Goal: Transaction & Acquisition: Purchase product/service

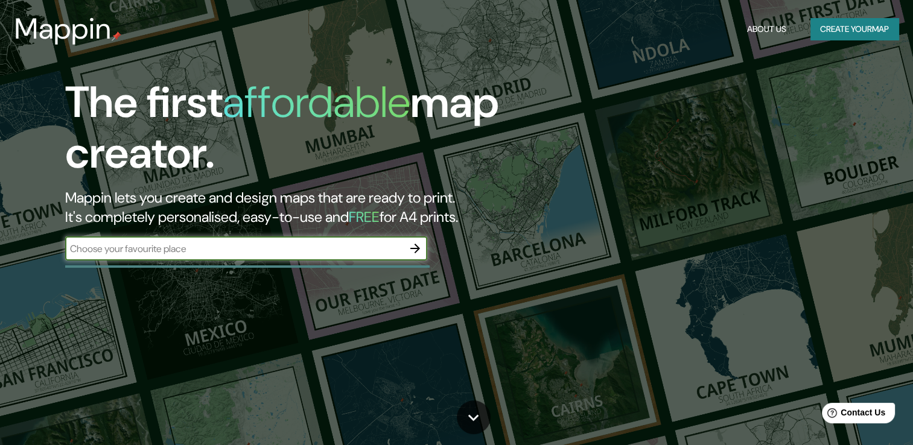
click at [205, 246] on input "text" at bounding box center [234, 249] width 338 height 14
type input "calle 3 zacapu"
click at [411, 251] on icon "button" at bounding box center [415, 248] width 14 height 14
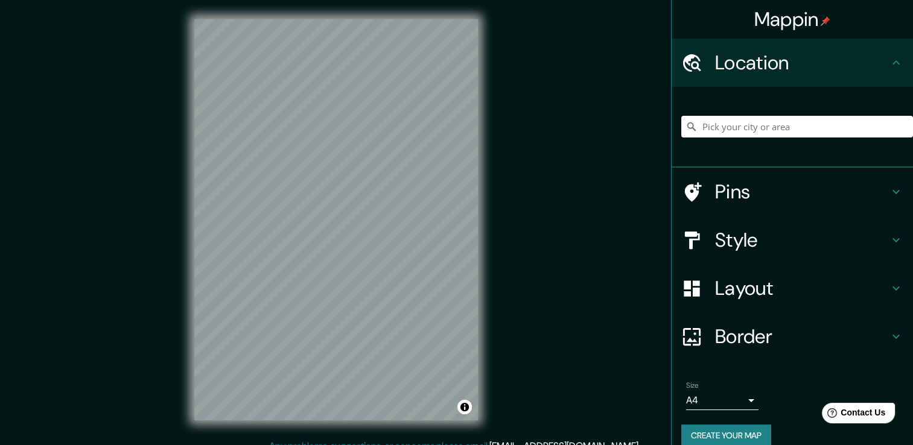
click at [734, 125] on input "Pick your city or area" at bounding box center [797, 127] width 232 height 22
click at [736, 129] on input "Pick your city or area" at bounding box center [797, 127] width 232 height 22
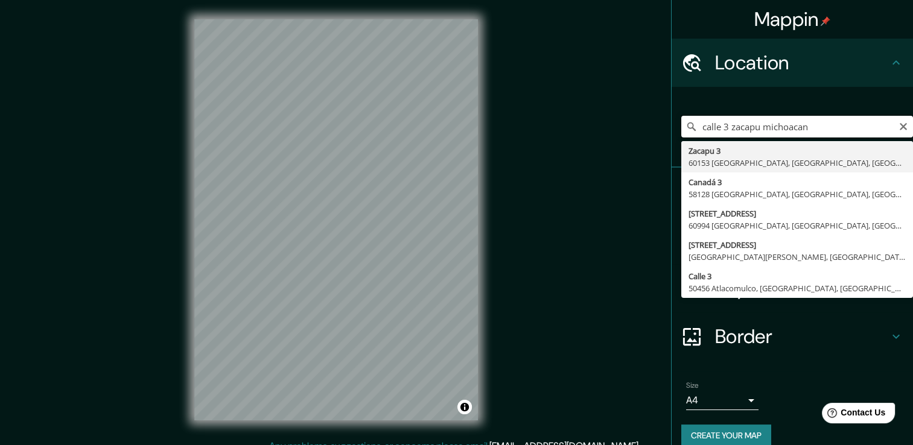
drag, startPoint x: 719, startPoint y: 126, endPoint x: 659, endPoint y: 123, distance: 60.4
click at [659, 123] on div "Mappin Location calle 3 zacapu michoacan Zacapu 3 60153 Uruapan, Michoacán, Méx…" at bounding box center [456, 229] width 913 height 459
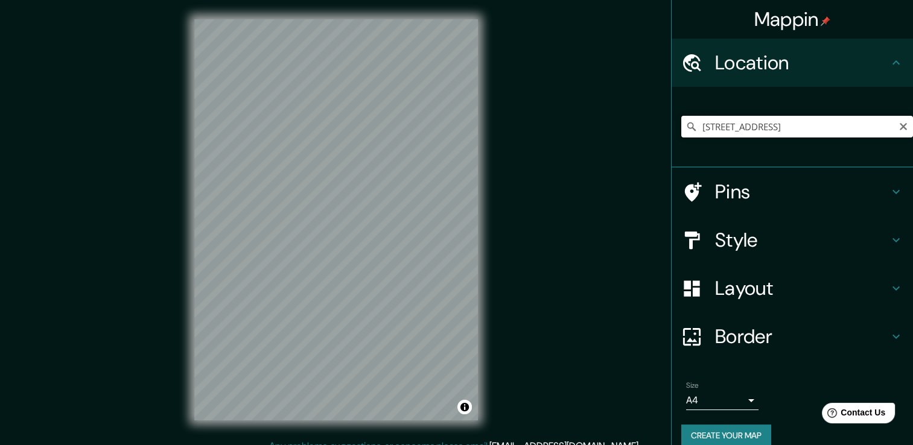
click at [811, 127] on input "Zacapu 3, 60153 Uruapan, Michoacán, México" at bounding box center [797, 127] width 232 height 22
click at [879, 125] on input "Zacapu 3, 60153 Uruapan, Michoacán, México" at bounding box center [797, 127] width 232 height 22
drag, startPoint x: 693, startPoint y: 129, endPoint x: 766, endPoint y: 123, distance: 73.9
click at [766, 123] on input "Zacapu 3, 60153 Uruapan, Michoacán, México" at bounding box center [797, 127] width 232 height 22
type input "Zacapu 3, 60153 Uruapan, Michoacán, México"
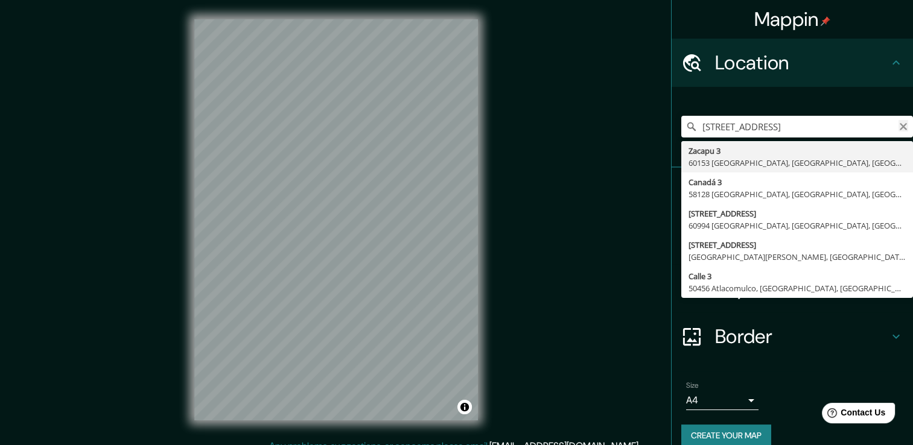
click at [900, 125] on icon "Clear" at bounding box center [903, 126] width 7 height 7
click at [893, 125] on input "Pick your city or area" at bounding box center [797, 127] width 232 height 22
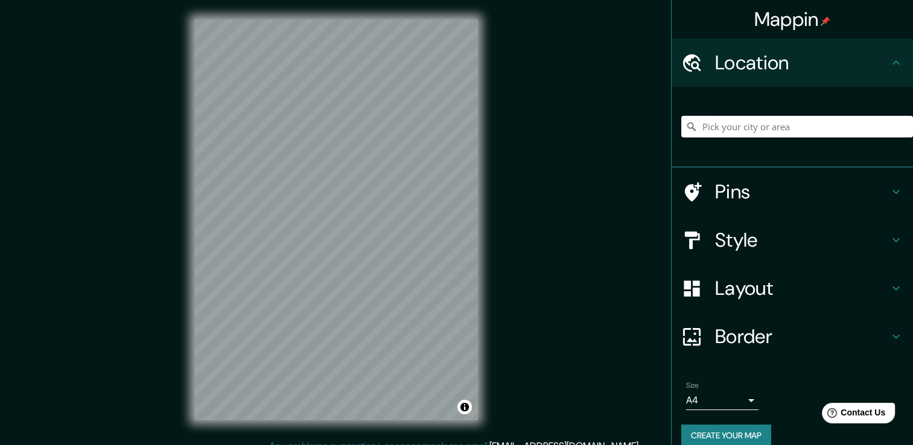
click at [856, 132] on input "Pick your city or area" at bounding box center [797, 127] width 232 height 22
paste input "58635 Zacapu, Mich."
click at [806, 231] on h4 "Style" at bounding box center [802, 240] width 174 height 24
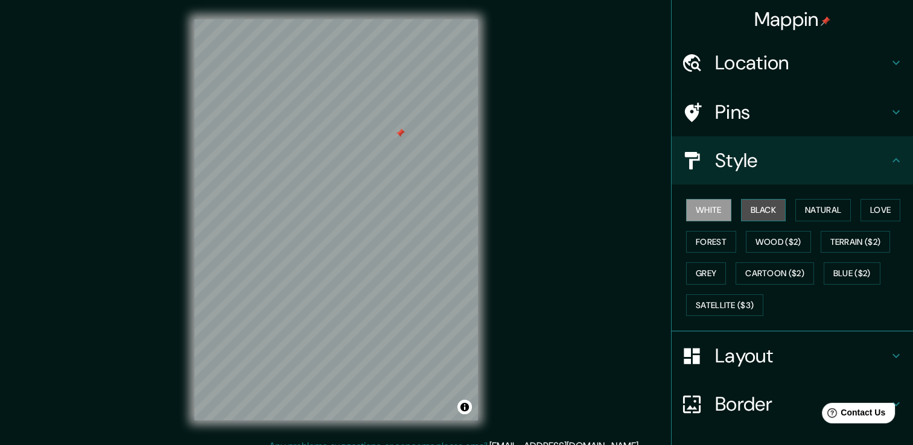
click at [748, 206] on button "Black" at bounding box center [763, 210] width 45 height 22
click at [710, 211] on button "White" at bounding box center [708, 210] width 45 height 22
click at [713, 240] on button "Forest" at bounding box center [711, 242] width 50 height 22
click at [708, 205] on button "White" at bounding box center [708, 210] width 45 height 22
click at [733, 316] on div "White Black Natural Love Forest Wood ($2) Terrain ($2) Grey Cartoon ($2) Blue (…" at bounding box center [797, 257] width 232 height 127
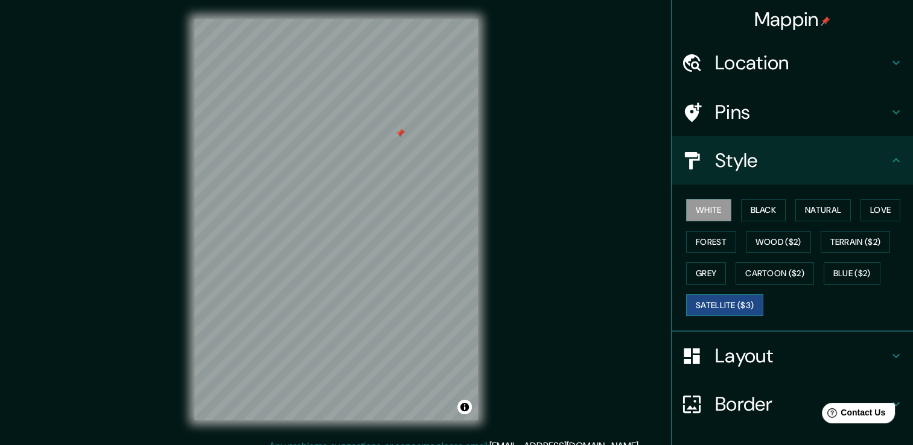
click at [736, 307] on button "Satellite ($3)" at bounding box center [724, 306] width 77 height 22
click at [806, 61] on h4 "Location" at bounding box center [802, 63] width 174 height 24
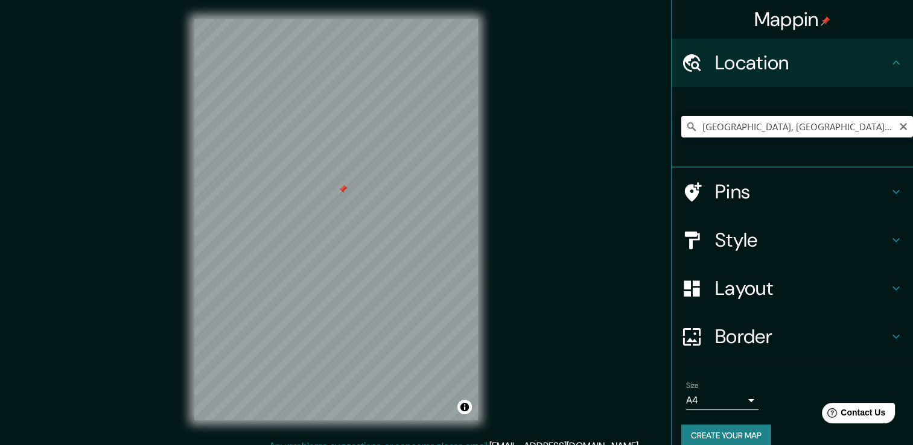
click at [867, 129] on input "[GEOGRAPHIC_DATA], [GEOGRAPHIC_DATA], 58635, [GEOGRAPHIC_DATA]" at bounding box center [797, 127] width 232 height 22
drag, startPoint x: 871, startPoint y: 124, endPoint x: 594, endPoint y: 120, distance: 277.6
click at [594, 120] on div "Mappin Location Zacapu, Michoacán, 58635, México Pins Style Layout Border Choos…" at bounding box center [456, 229] width 913 height 459
paste input "https://www.google.com.mx/maps/place/C.+3,+58635+Zacapu,+Mich./@19.8278519,-101…"
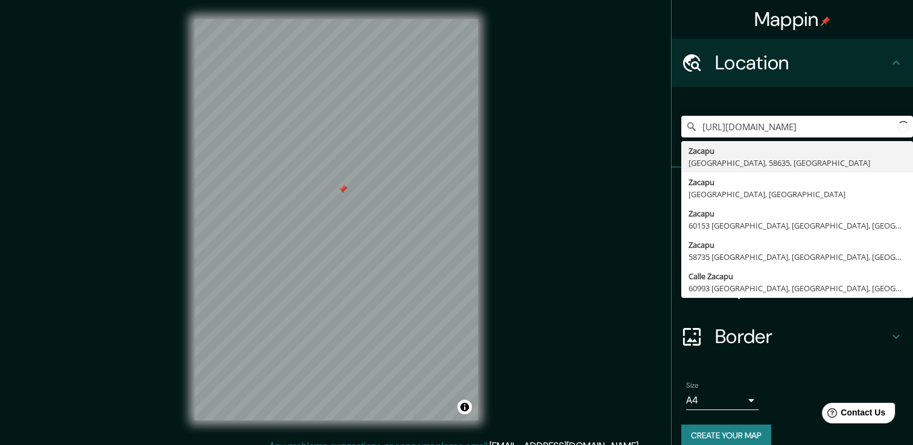
scroll to position [0, 1080]
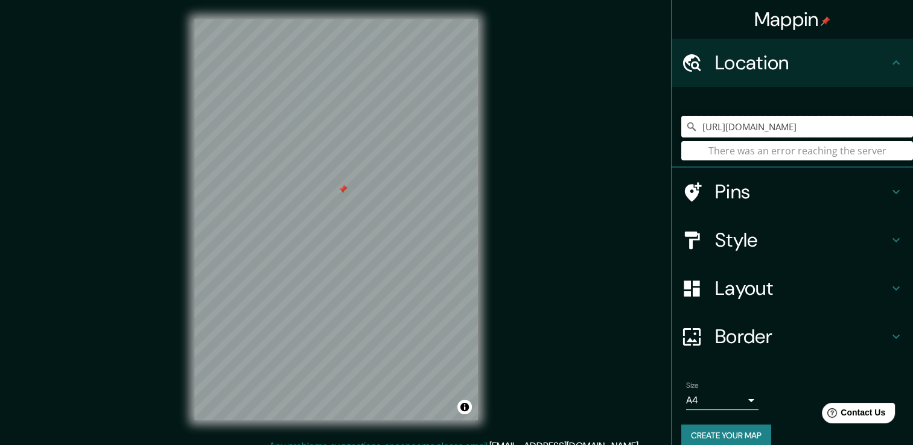
type input "https://www.google.com.mx/maps/place/C.+3,+58635+Zacapu,+Mich./@19.8278519,-101…"
click at [454, 132] on div "Mappin Location https://www.google.com.mx/maps/place/C.+3,+58635+Zacapu,+Mich./…" at bounding box center [456, 229] width 913 height 459
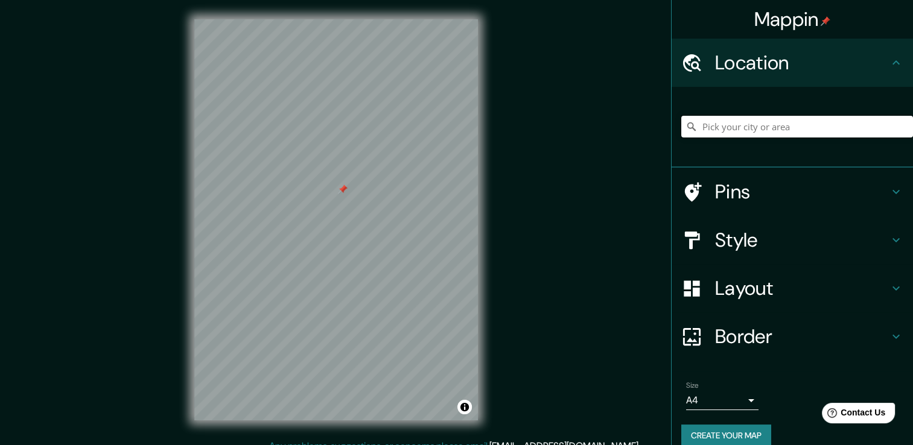
click at [779, 125] on input "Pick your city or area" at bounding box center [797, 127] width 232 height 22
paste input "./@19.8278519,-101.7735516,235m"
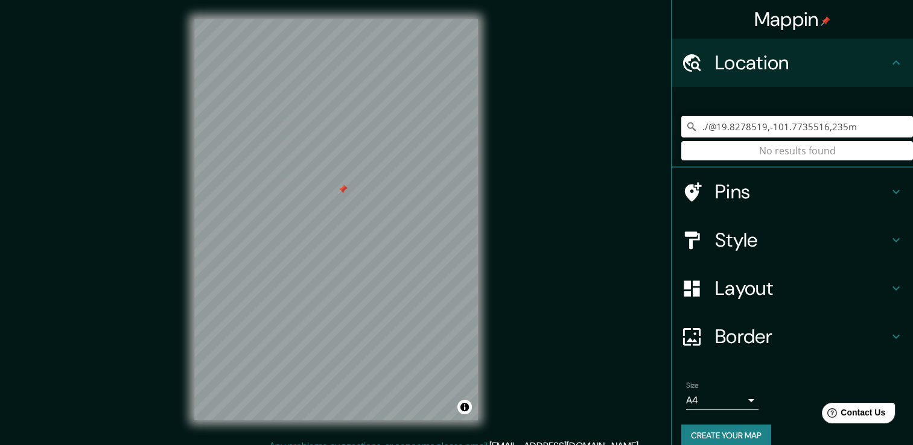
drag, startPoint x: 842, startPoint y: 127, endPoint x: 835, endPoint y: 125, distance: 6.9
click at [835, 125] on input "./@19.8278519,-101.7735516,235m" at bounding box center [797, 127] width 232 height 22
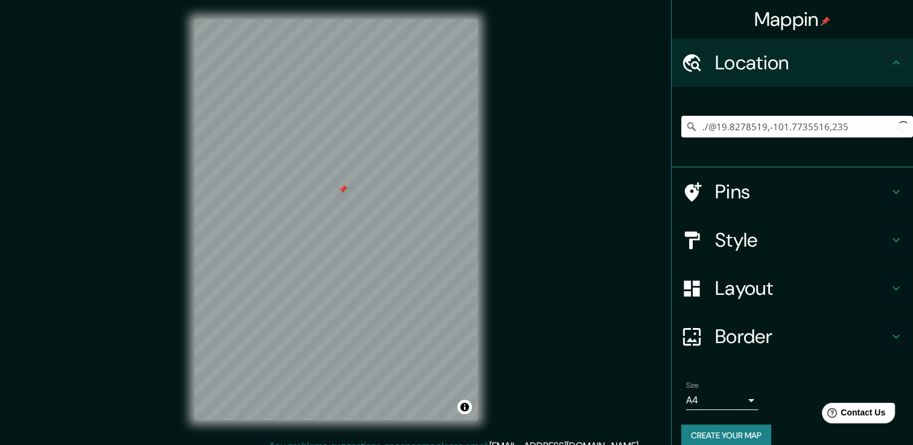
type input "./@19.8278519,-101.7735516,235"
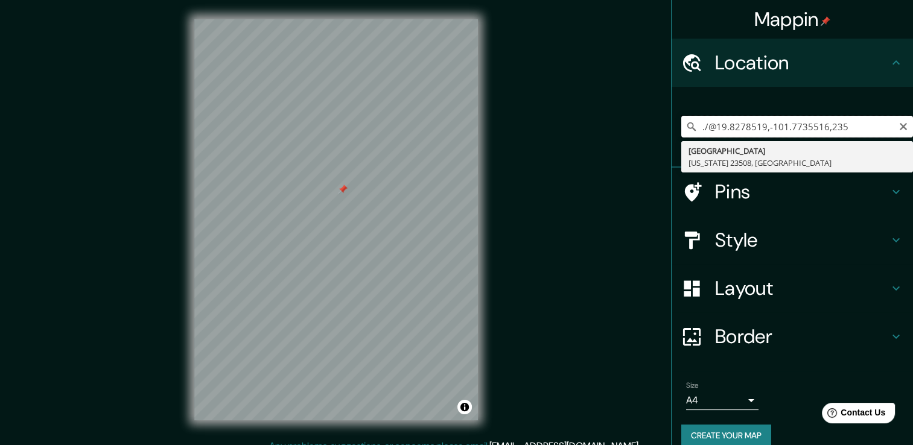
click at [846, 125] on input "./@19.8278519,-101.7735516,235" at bounding box center [797, 127] width 232 height 22
click at [897, 123] on div "./@19.8278519,-101.7735516,235 Norfolk Virginia 23508, Estados Unidos" at bounding box center [797, 127] width 232 height 22
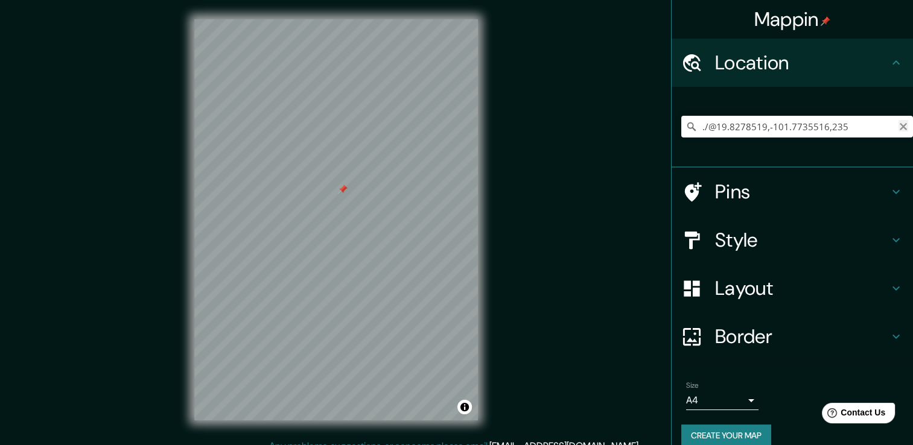
click at [899, 123] on icon "Clear" at bounding box center [904, 127] width 10 height 10
click at [748, 246] on h4 "Style" at bounding box center [802, 240] width 174 height 24
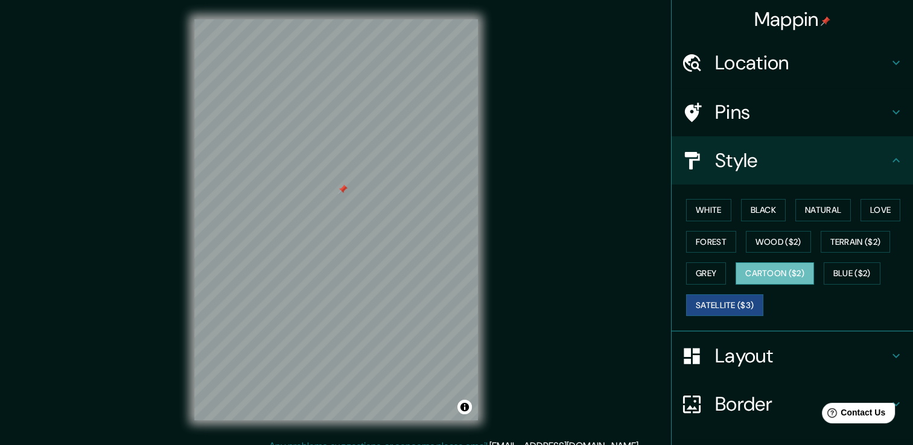
click at [782, 276] on button "Cartoon ($2)" at bounding box center [775, 274] width 78 height 22
click at [409, 153] on div at bounding box center [412, 150] width 10 height 10
click at [704, 298] on button "Satellite ($3)" at bounding box center [724, 306] width 77 height 22
click at [690, 270] on button "Grey" at bounding box center [706, 274] width 40 height 22
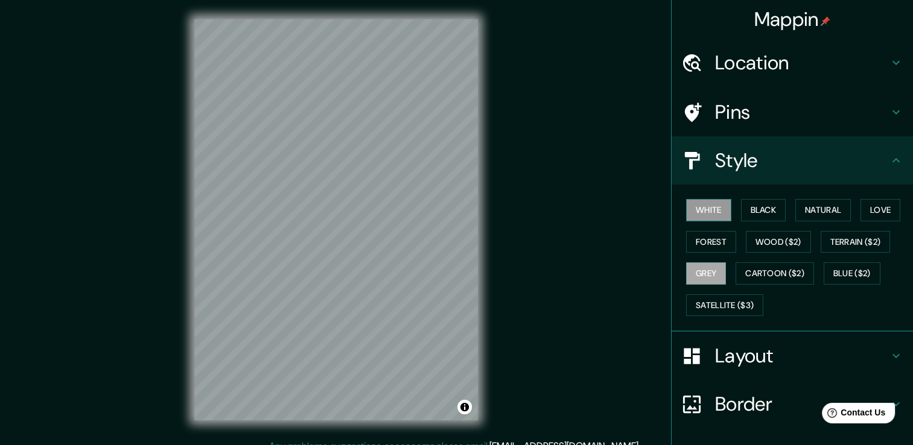
click at [695, 213] on button "White" at bounding box center [708, 210] width 45 height 22
click at [744, 206] on button "Black" at bounding box center [763, 210] width 45 height 22
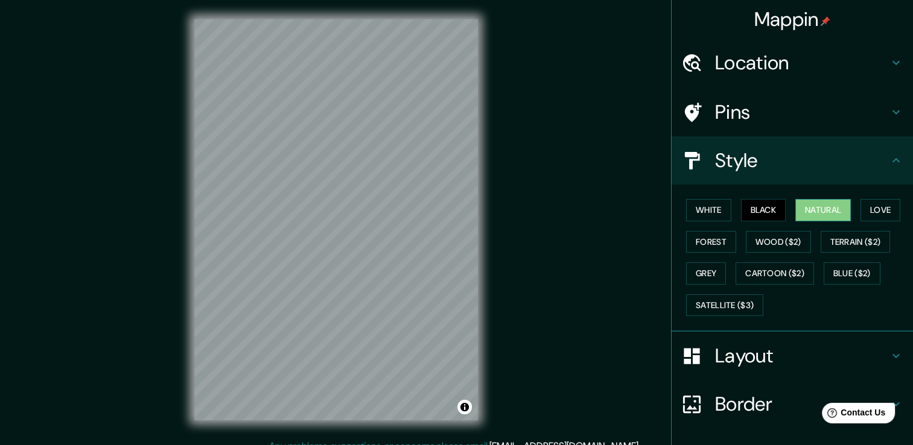
click at [796, 204] on button "Natural" at bounding box center [823, 210] width 56 height 22
click at [863, 200] on button "Love" at bounding box center [881, 210] width 40 height 22
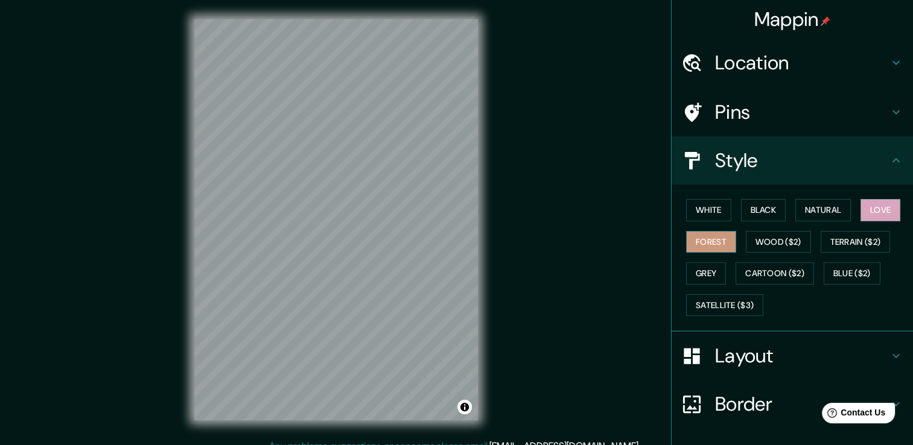
click at [718, 242] on button "Forest" at bounding box center [711, 242] width 50 height 22
click at [771, 244] on button "Wood ($2)" at bounding box center [778, 242] width 65 height 22
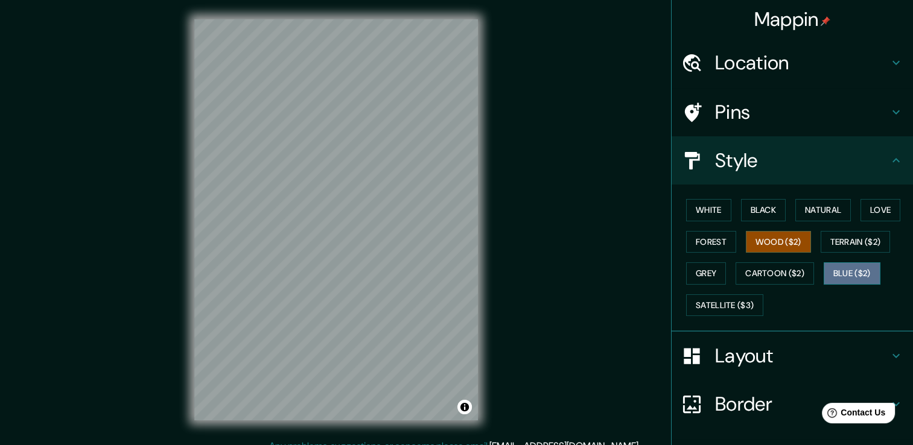
click at [845, 263] on button "Blue ($2)" at bounding box center [852, 274] width 57 height 22
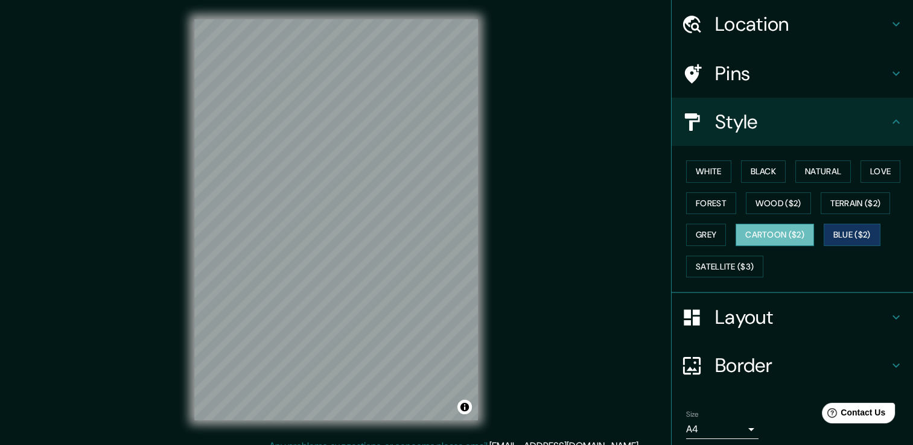
scroll to position [81, 0]
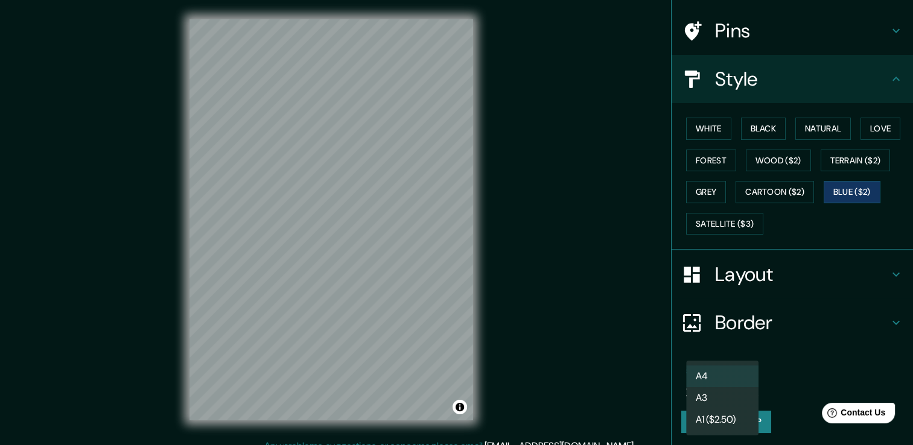
click at [739, 383] on body "Mappin Location Norfolk Virginia 23508, Estados Unidos Pins Style White Black N…" at bounding box center [456, 222] width 913 height 445
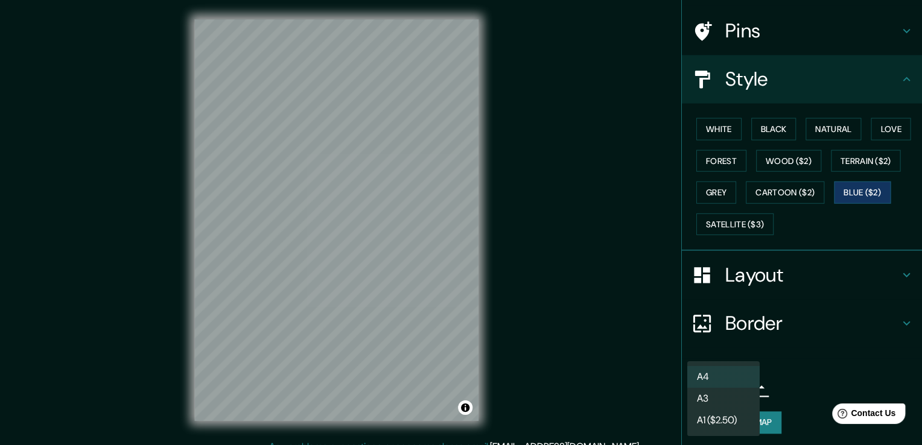
click at [739, 383] on li "A4" at bounding box center [722, 377] width 72 height 22
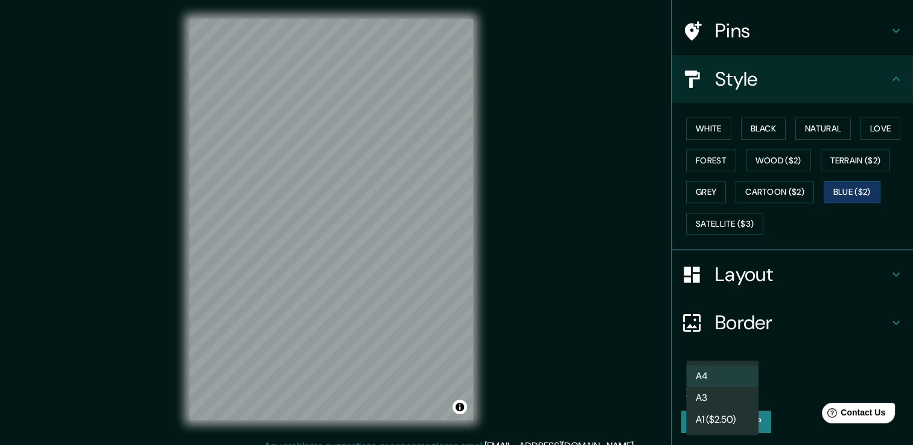
click at [745, 383] on body "Mappin Location Norfolk Virginia 23508, Estados Unidos Pins Style White Black N…" at bounding box center [456, 222] width 913 height 445
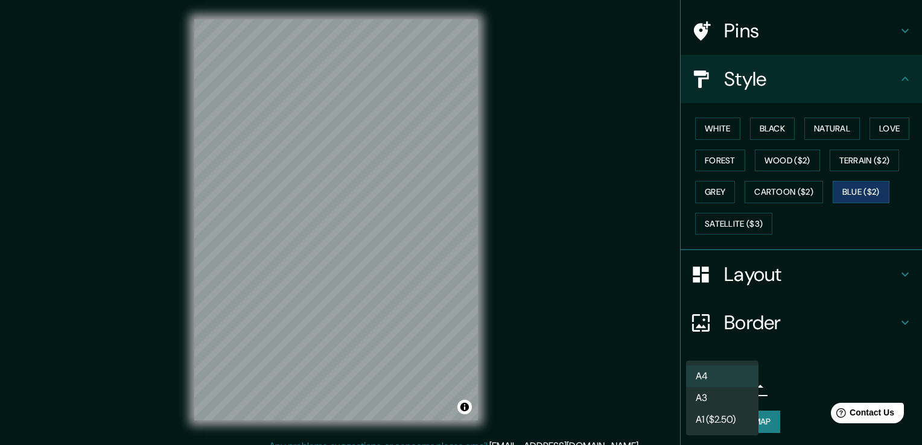
click at [791, 383] on div at bounding box center [461, 222] width 922 height 445
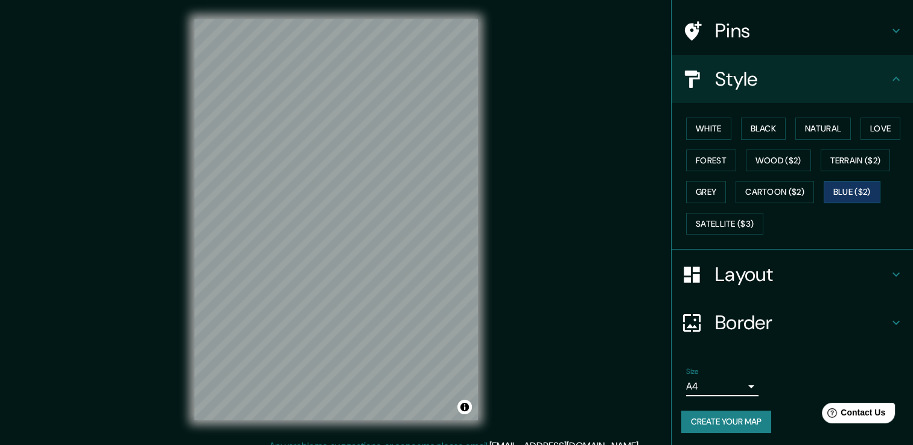
click at [728, 387] on body "Mappin Location Norfolk Virginia 23508, Estados Unidos Pins Style White Black N…" at bounding box center [456, 222] width 913 height 445
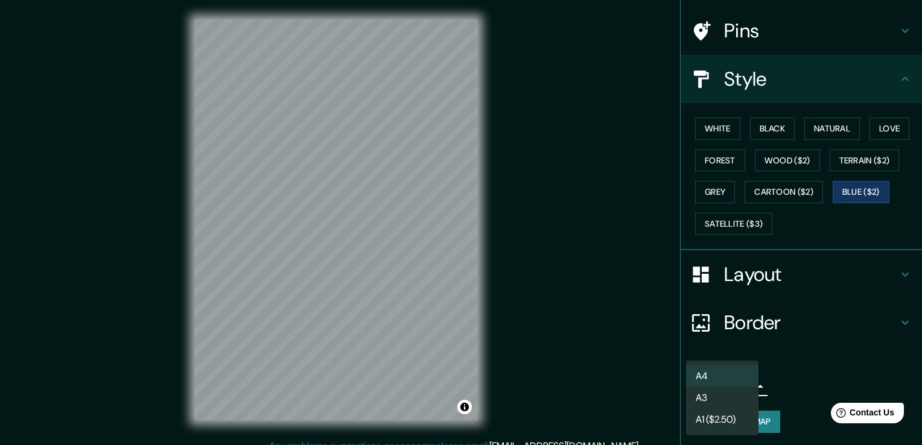
click at [721, 381] on li "A4" at bounding box center [722, 377] width 72 height 22
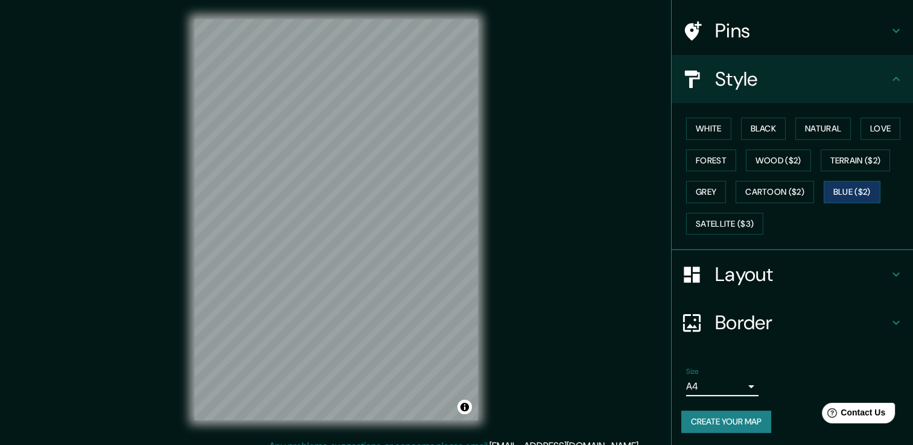
click at [719, 416] on button "Create your map" at bounding box center [726, 422] width 90 height 22
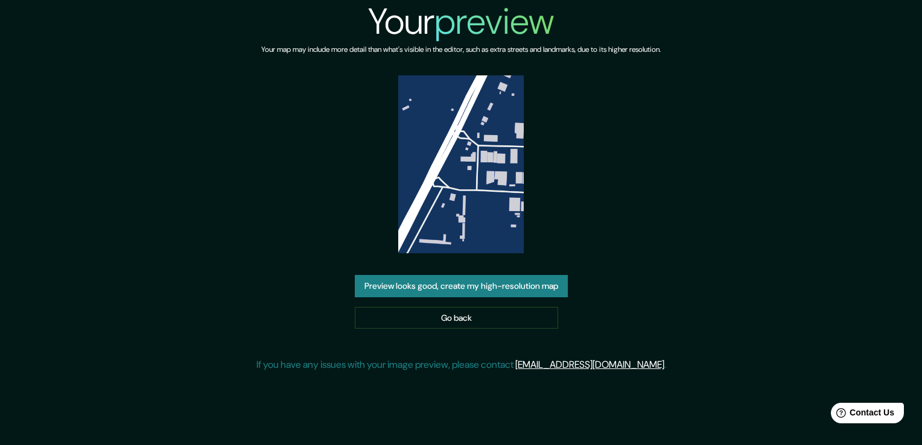
click at [456, 200] on img at bounding box center [461, 164] width 126 height 178
click at [454, 205] on img at bounding box center [461, 164] width 126 height 178
click at [485, 279] on button "Preview looks good, create my high-resolution map" at bounding box center [461, 286] width 213 height 22
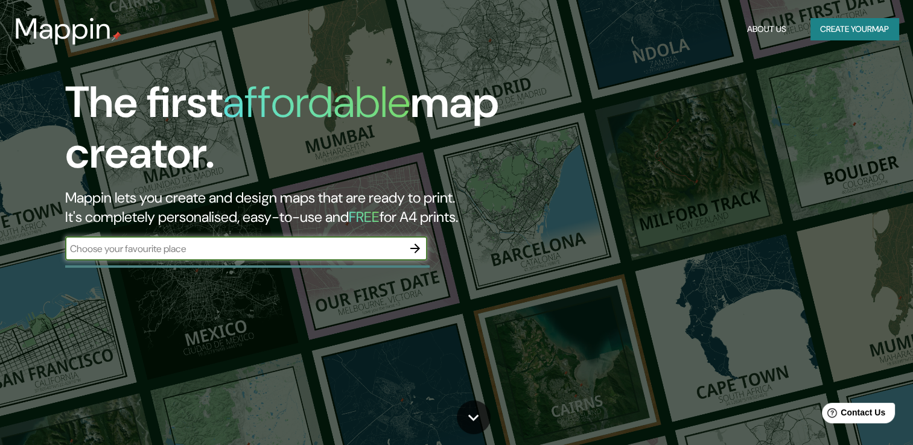
click at [312, 252] on input "text" at bounding box center [234, 249] width 338 height 14
type input "[GEOGRAPHIC_DATA]"
click at [413, 250] on icon "button" at bounding box center [415, 248] width 14 height 14
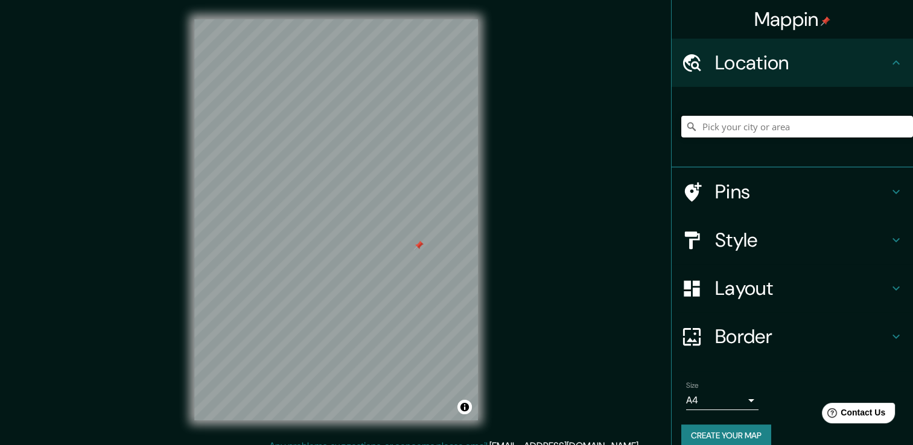
click at [762, 126] on input "Pick your city or area" at bounding box center [797, 127] width 232 height 22
paste input "./@19.8278519,-101.7735516,235m"
type input "./@19.8278519,-101.7735516,235m"
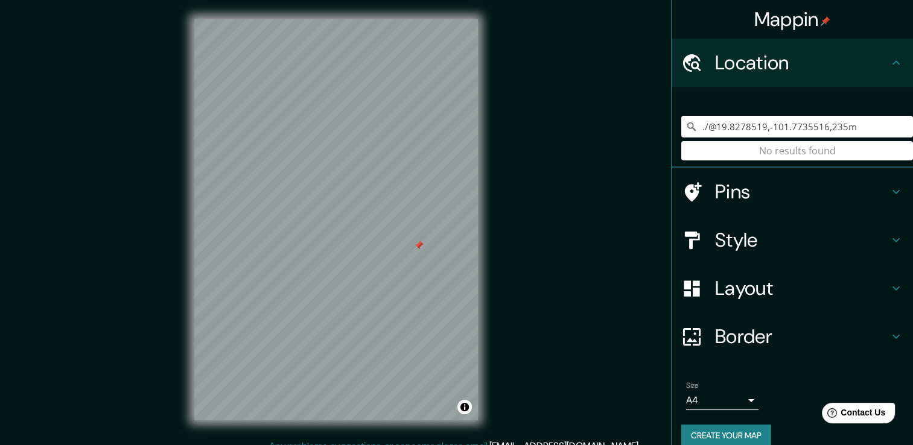
click at [856, 126] on input "./@19.8278519,-101.7735516,235m" at bounding box center [797, 127] width 232 height 22
drag, startPoint x: 856, startPoint y: 126, endPoint x: 607, endPoint y: 138, distance: 249.5
click at [607, 138] on div "Mappin Location ./@[GEOGRAPHIC_DATA],235m No results found Pins Style Layout Bo…" at bounding box center [456, 229] width 913 height 459
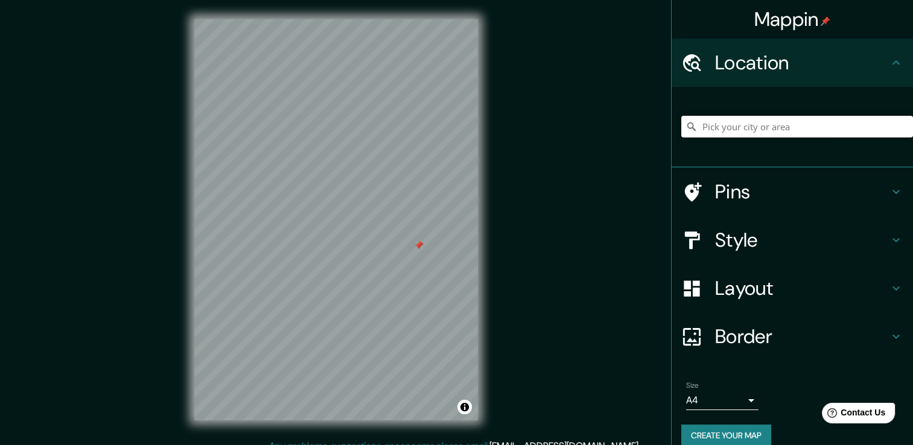
click at [783, 121] on input "Pick your city or area" at bounding box center [797, 127] width 232 height 22
paste input "58635 Zacapu, Mich."
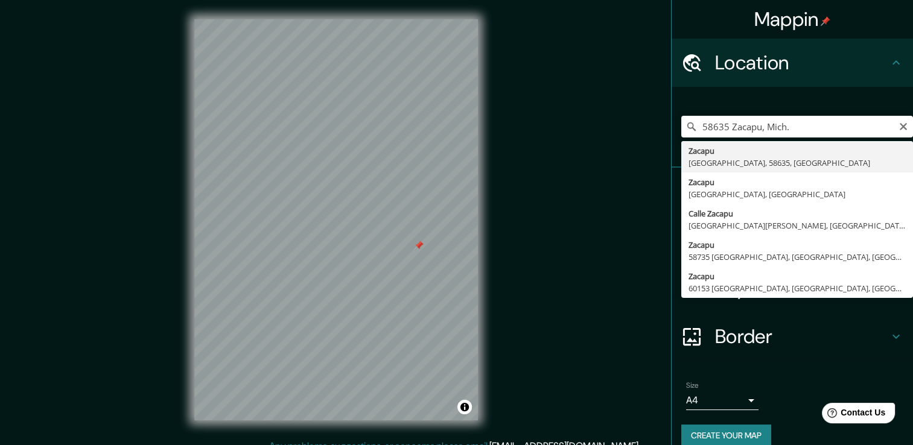
type input "[GEOGRAPHIC_DATA], [GEOGRAPHIC_DATA], 58635, [GEOGRAPHIC_DATA]"
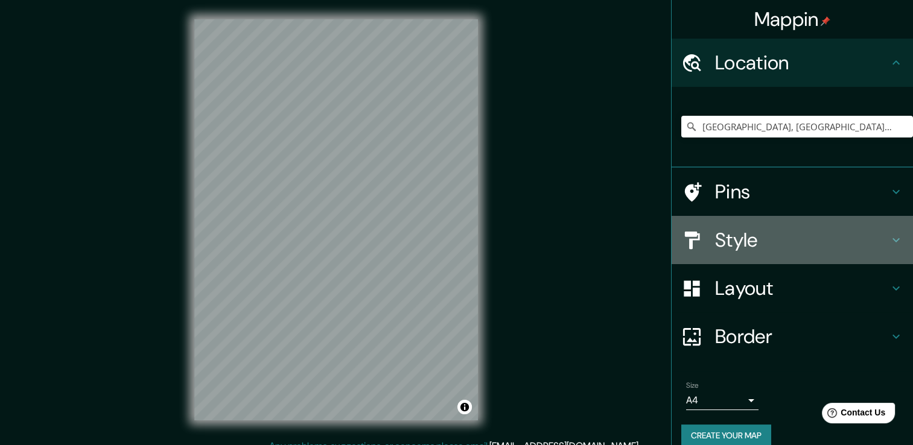
click at [731, 239] on h4 "Style" at bounding box center [802, 240] width 174 height 24
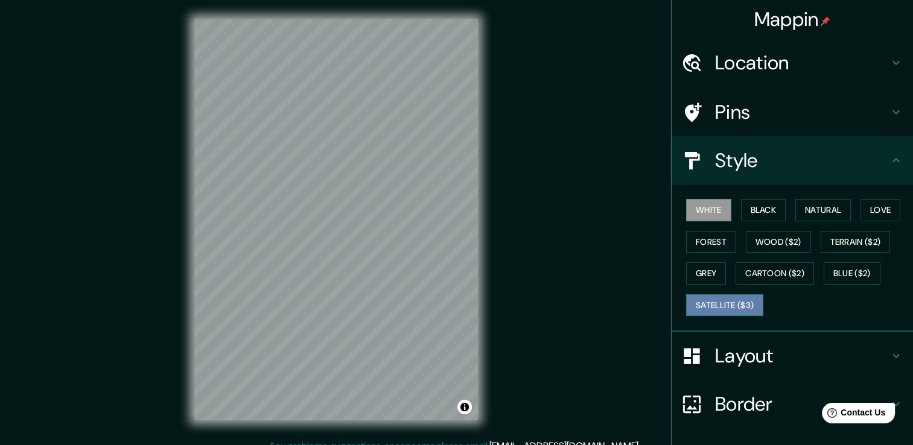
click at [705, 296] on button "Satellite ($3)" at bounding box center [724, 306] width 77 height 22
click at [692, 213] on button "White" at bounding box center [708, 210] width 45 height 22
click at [890, 212] on button "Love" at bounding box center [881, 210] width 40 height 22
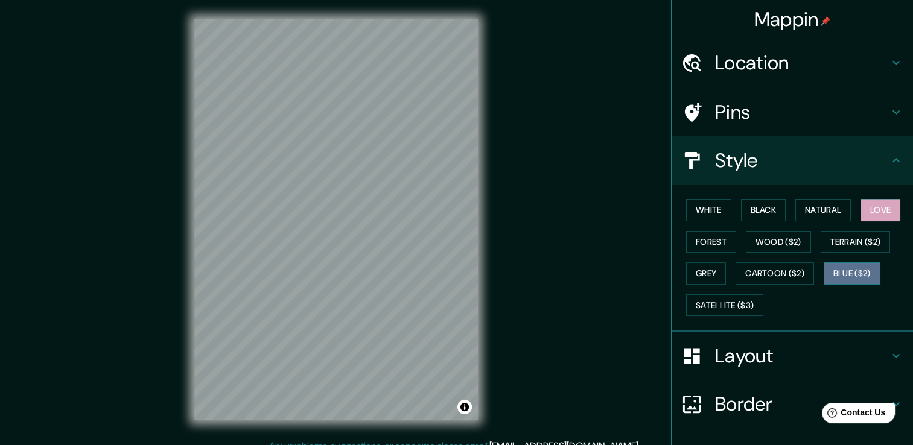
click at [837, 273] on button "Blue ($2)" at bounding box center [852, 274] width 57 height 22
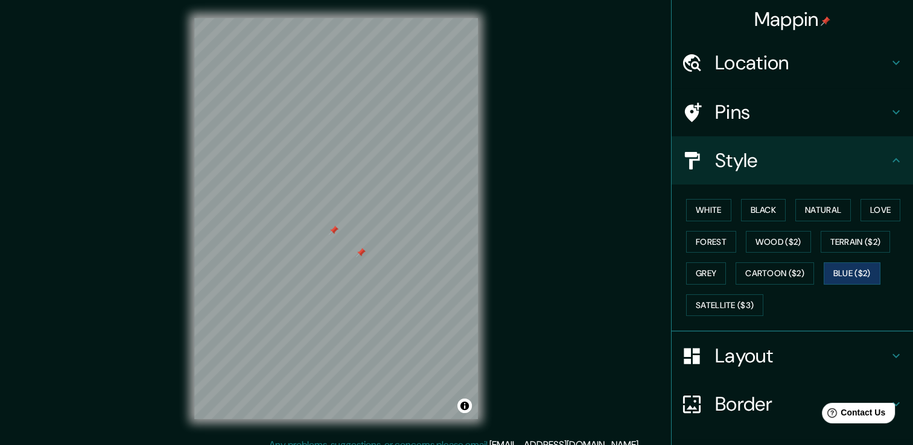
click at [331, 233] on div at bounding box center [334, 231] width 10 height 10
click at [360, 256] on div at bounding box center [361, 253] width 10 height 10
click at [718, 215] on button "White" at bounding box center [708, 210] width 45 height 22
